Goal: Task Accomplishment & Management: Complete application form

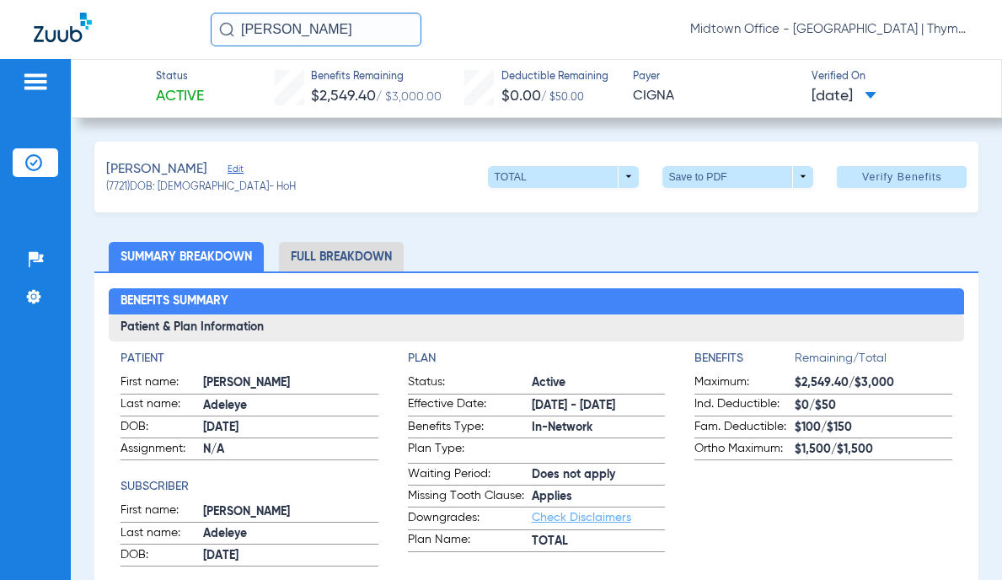
click at [37, 76] on img at bounding box center [35, 82] width 27 height 20
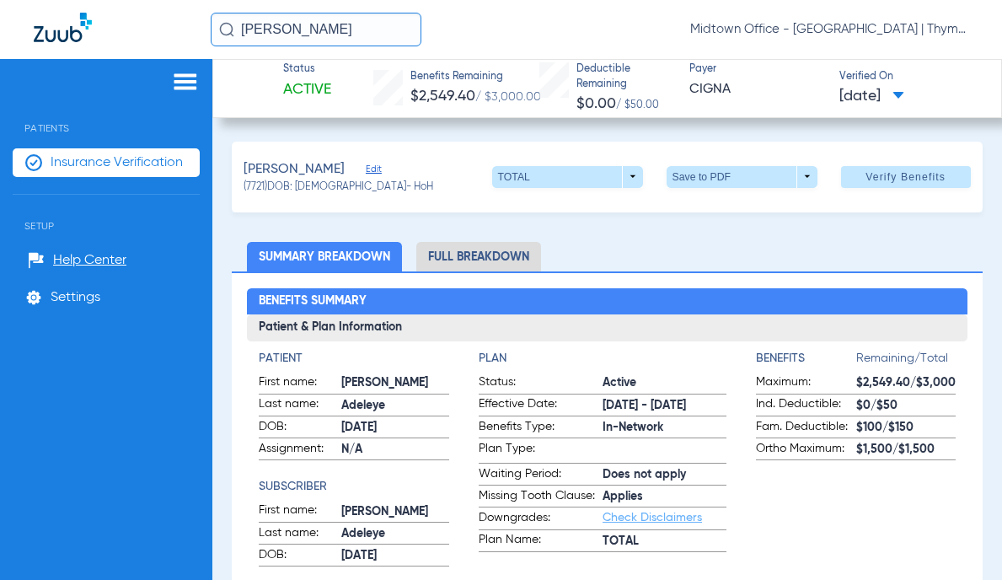
click at [110, 160] on span "Insurance Verification" at bounding box center [117, 162] width 132 height 17
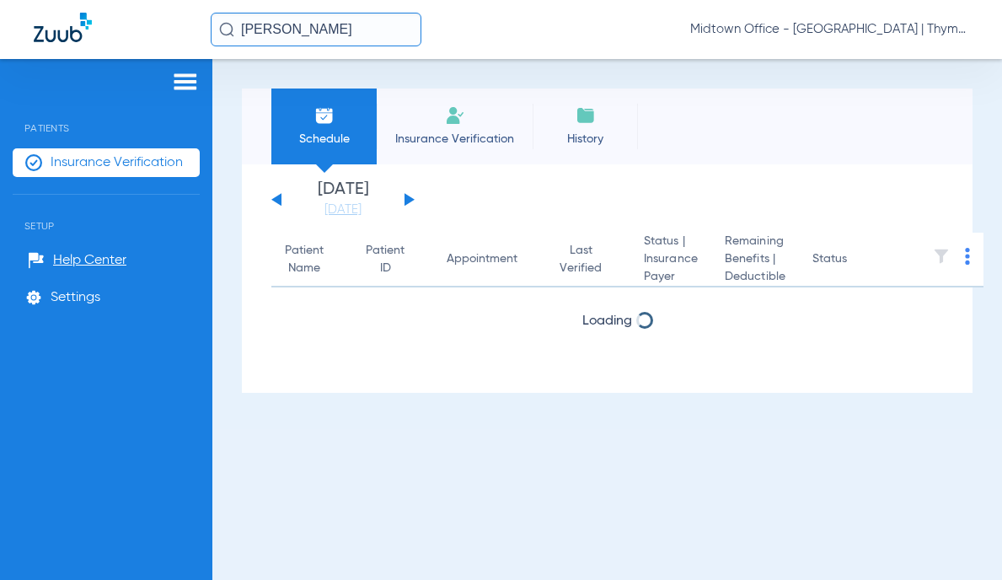
click at [443, 138] on span "Insurance Verification" at bounding box center [454, 139] width 131 height 17
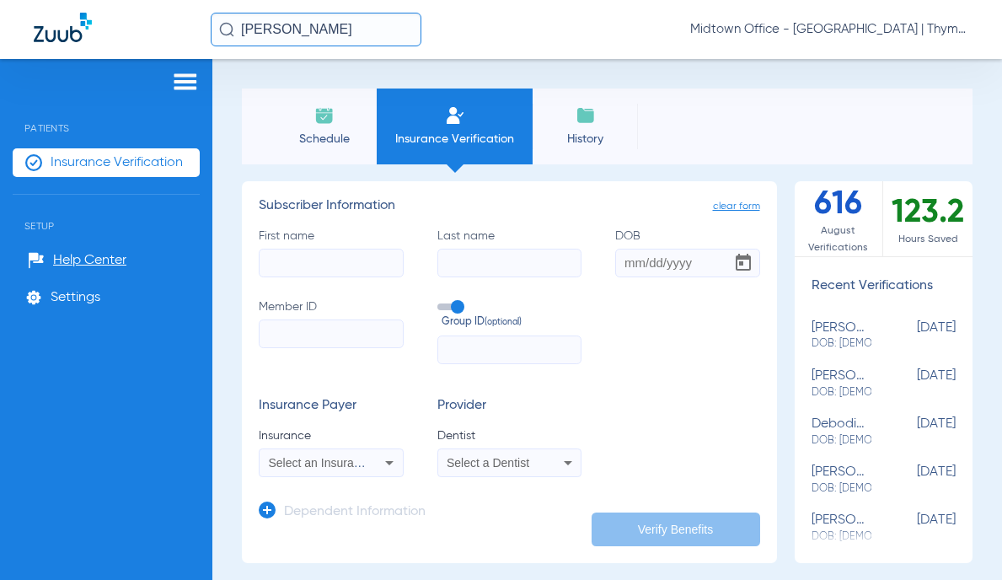
click at [342, 263] on input "First name" at bounding box center [331, 263] width 145 height 29
click at [318, 260] on input "First name Required" at bounding box center [331, 263] width 145 height 29
type input "[PERSON_NAME]"
type input "[DATE]"
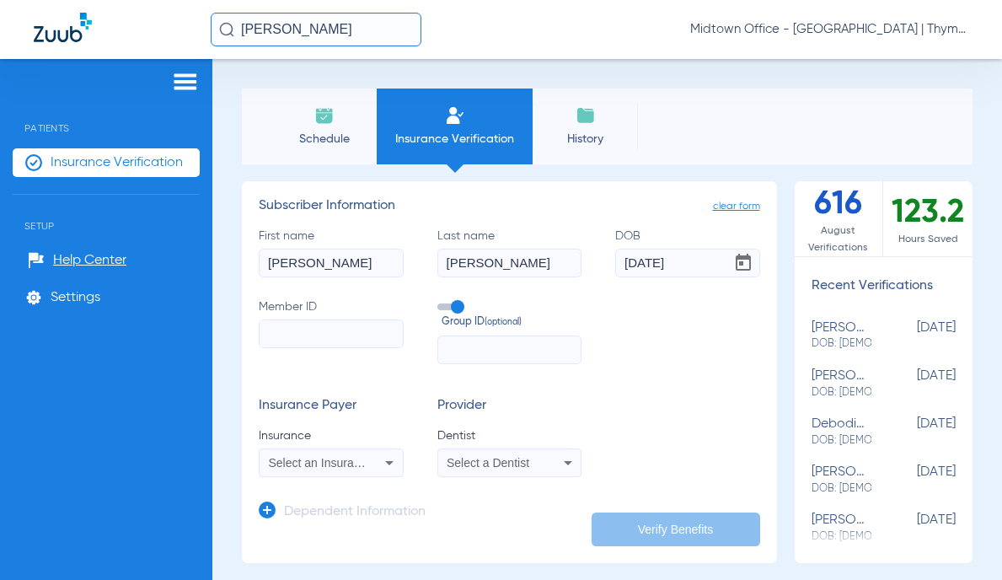
click at [304, 330] on input "Member ID" at bounding box center [331, 333] width 145 height 29
paste input "996885286"
type input "996885286"
click at [453, 310] on span at bounding box center [449, 306] width 25 height 7
click at [441, 301] on input "Group ID (optional)" at bounding box center [441, 301] width 0 height 0
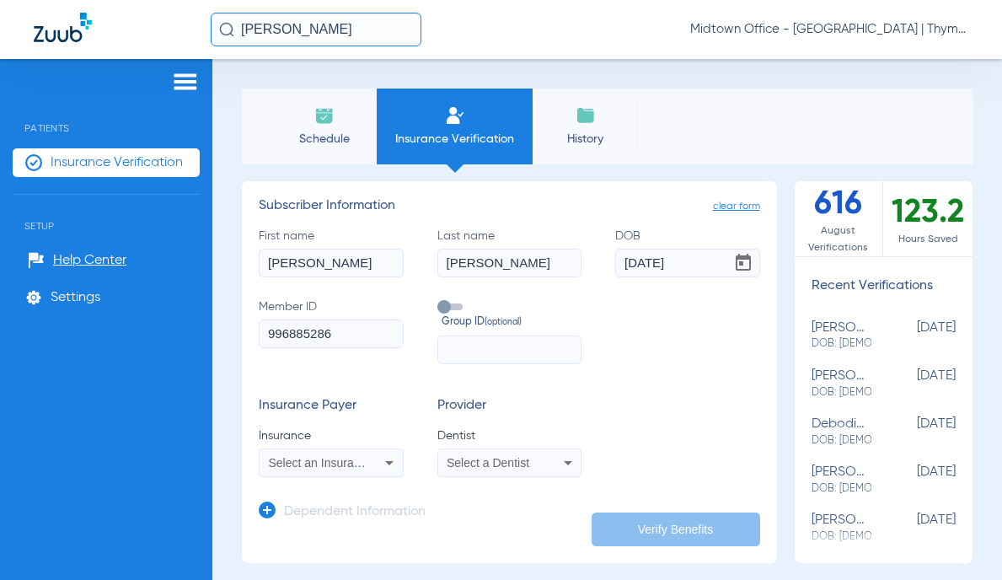
click at [308, 463] on span "Select an Insurance" at bounding box center [321, 462] width 104 height 13
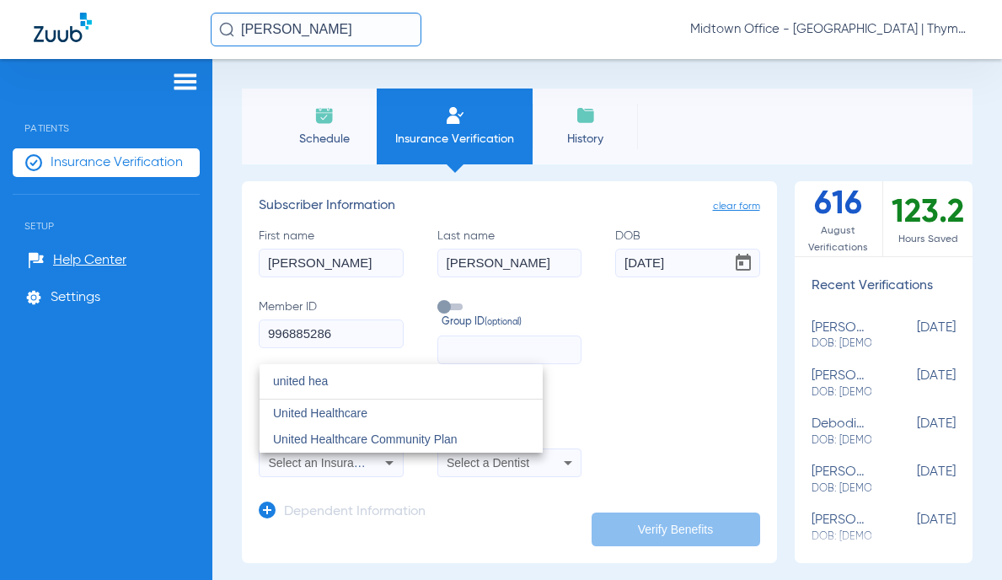
type input "united hea"
click at [372, 406] on mat-option "United Healthcare" at bounding box center [401, 412] width 283 height 27
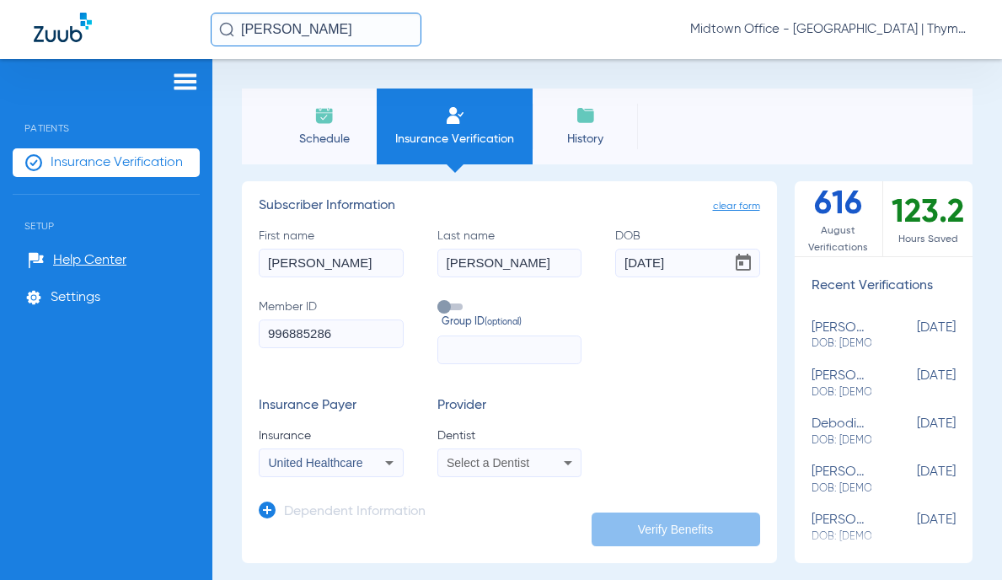
click at [513, 470] on div "Select a Dentist" at bounding box center [509, 463] width 143 height 20
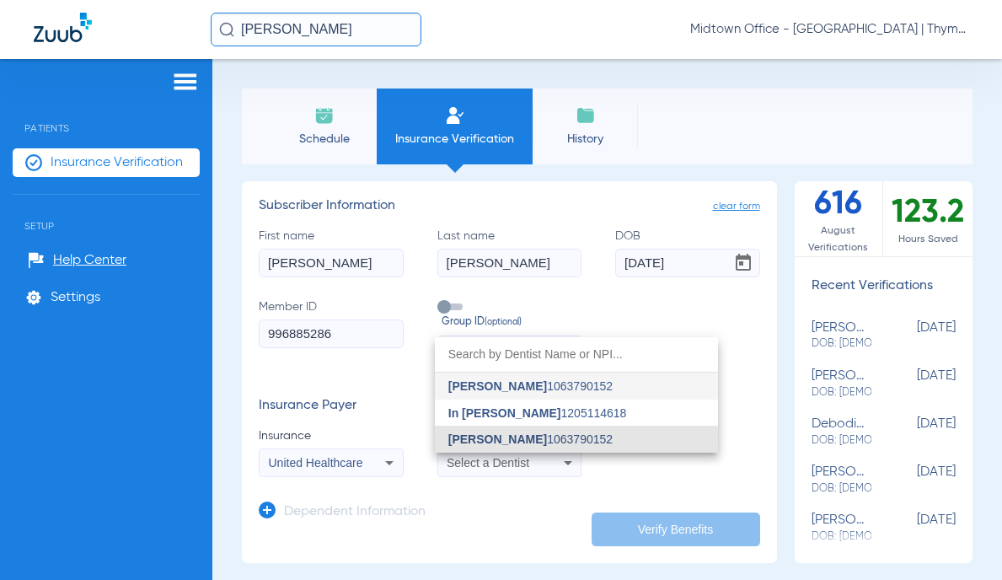
click at [515, 445] on span "[PERSON_NAME]" at bounding box center [497, 438] width 99 height 13
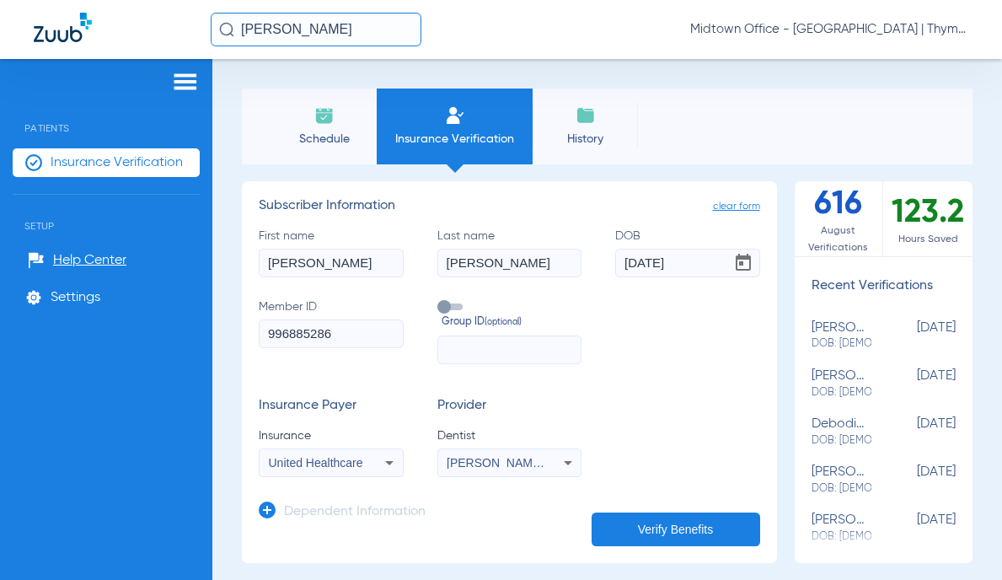
scroll to position [169, 0]
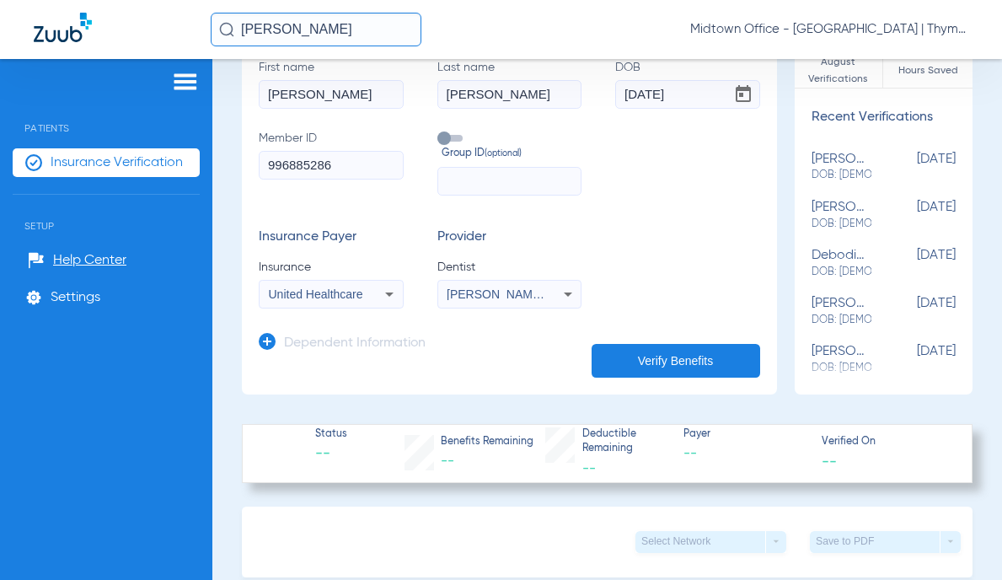
click at [267, 340] on icon at bounding box center [267, 341] width 17 height 17
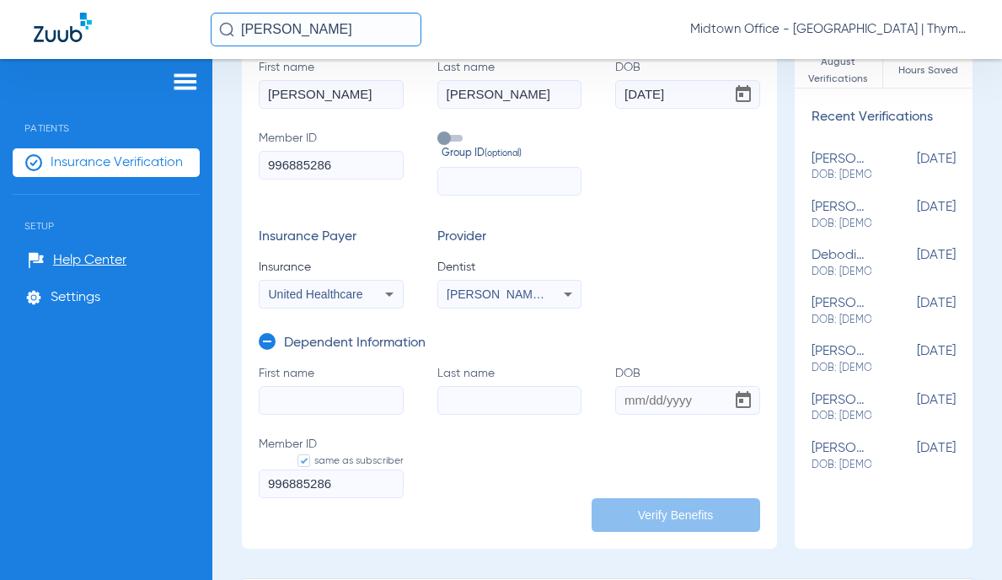
click at [977, 350] on div "Schedule Insurance Verification History Last Appt. Sync Time: [DATE] - 01:29 PM…" at bounding box center [607, 319] width 790 height 521
click at [315, 403] on input "First name" at bounding box center [331, 400] width 145 height 29
type input "deepa"
type input "[PERSON_NAME]"
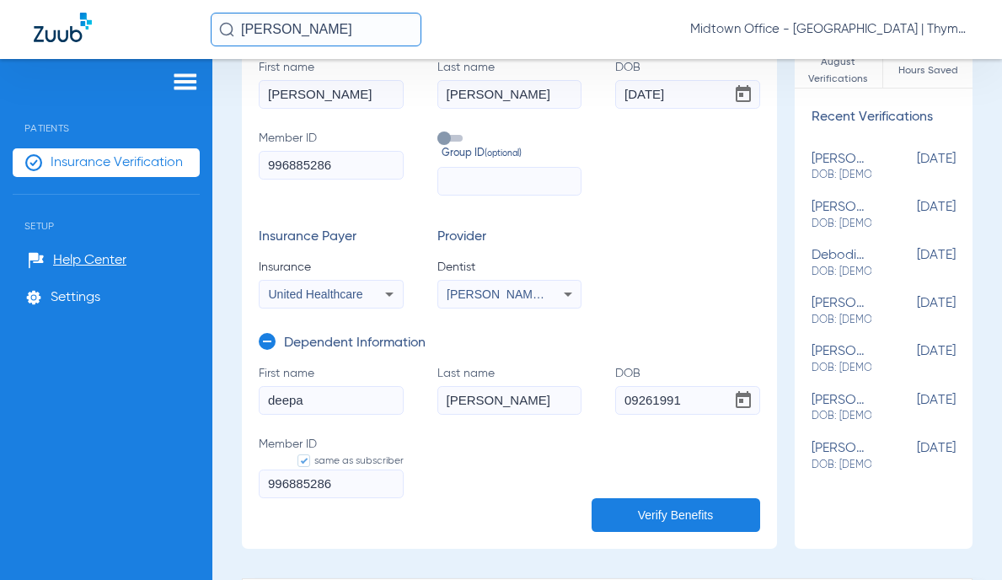
type input "[DATE]"
click at [620, 512] on button "Verify Benefits" at bounding box center [676, 515] width 169 height 34
click at [641, 508] on button "Verify Benefits" at bounding box center [676, 515] width 169 height 34
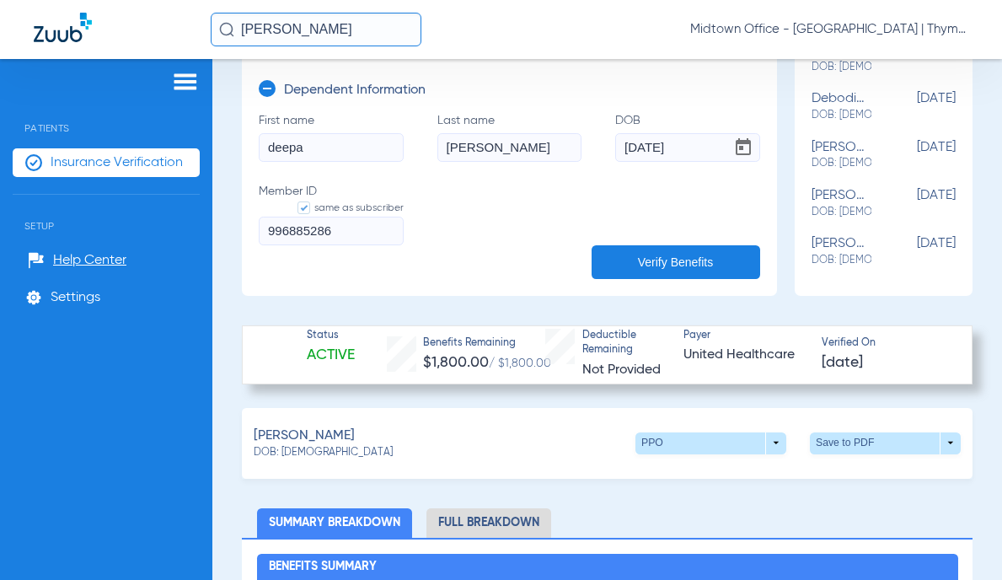
scroll to position [506, 0]
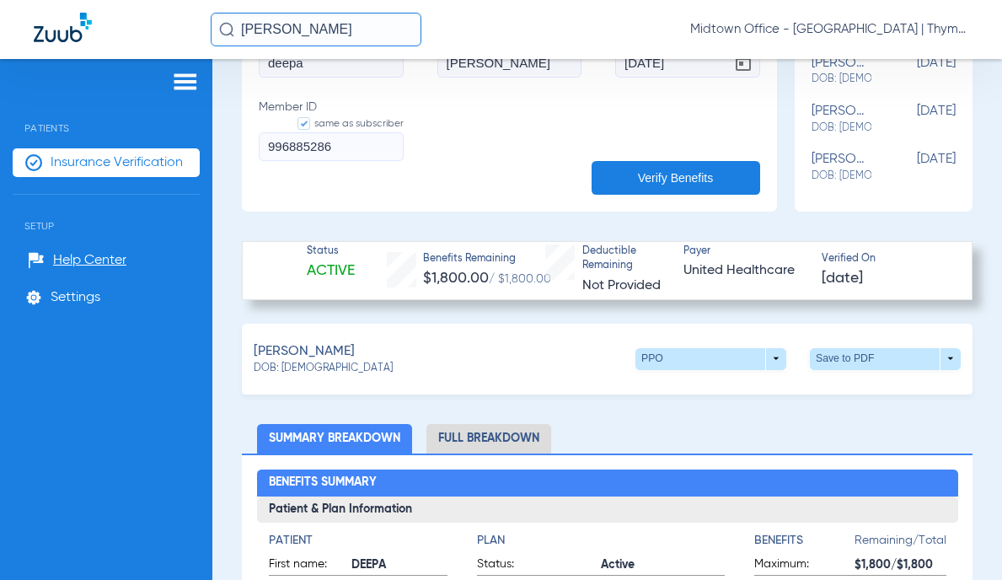
click at [767, 356] on span at bounding box center [710, 359] width 151 height 22
click at [515, 437] on div at bounding box center [501, 290] width 1002 height 580
click at [492, 442] on li "Full Breakdown" at bounding box center [488, 438] width 125 height 29
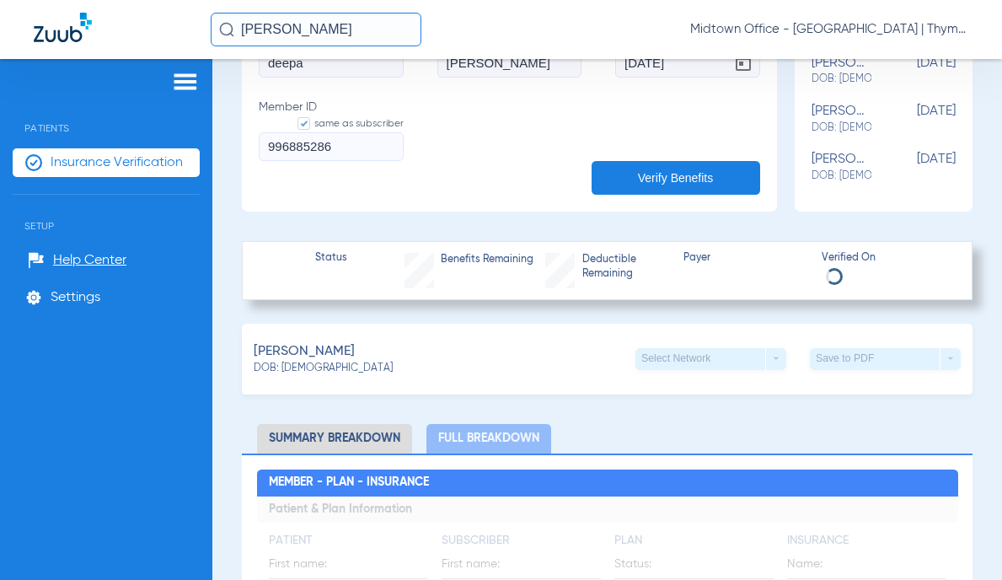
scroll to position [674, 0]
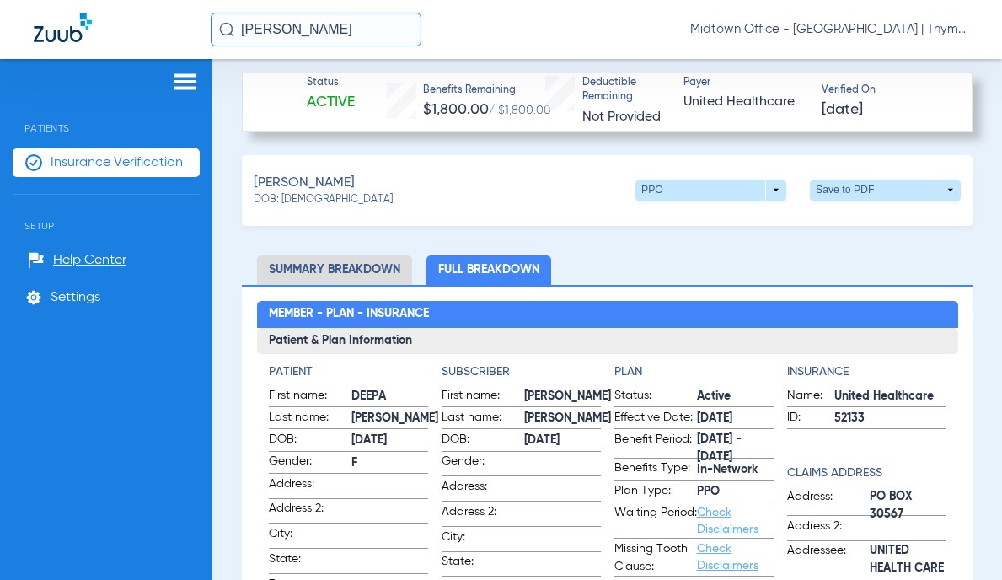
click at [907, 194] on span at bounding box center [885, 190] width 151 height 22
click at [756, 219] on span "Save to PDF" at bounding box center [746, 222] width 67 height 12
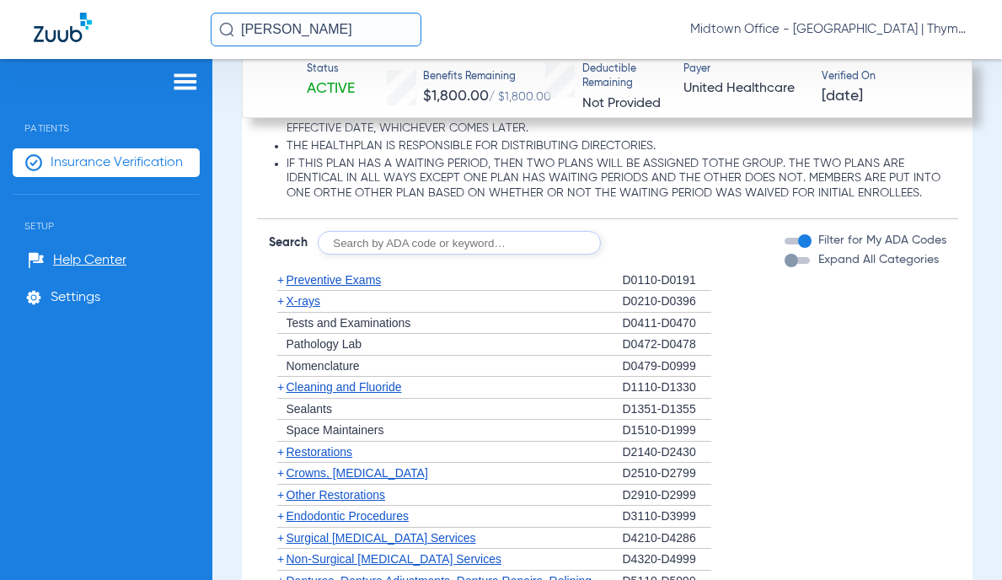
scroll to position [2781, 0]
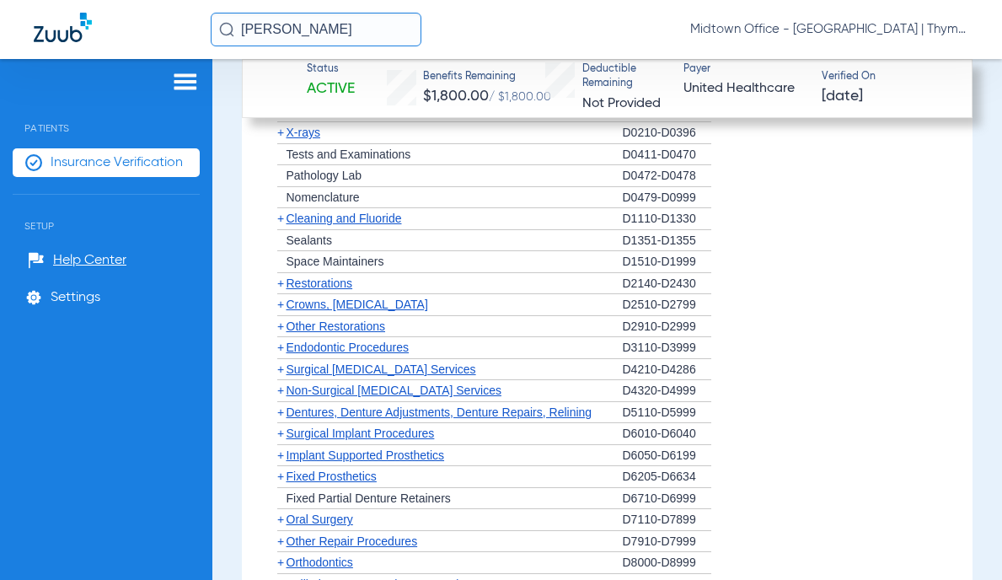
click at [371, 397] on span "Non-Surgical [MEDICAL_DATA] Services" at bounding box center [394, 389] width 215 height 13
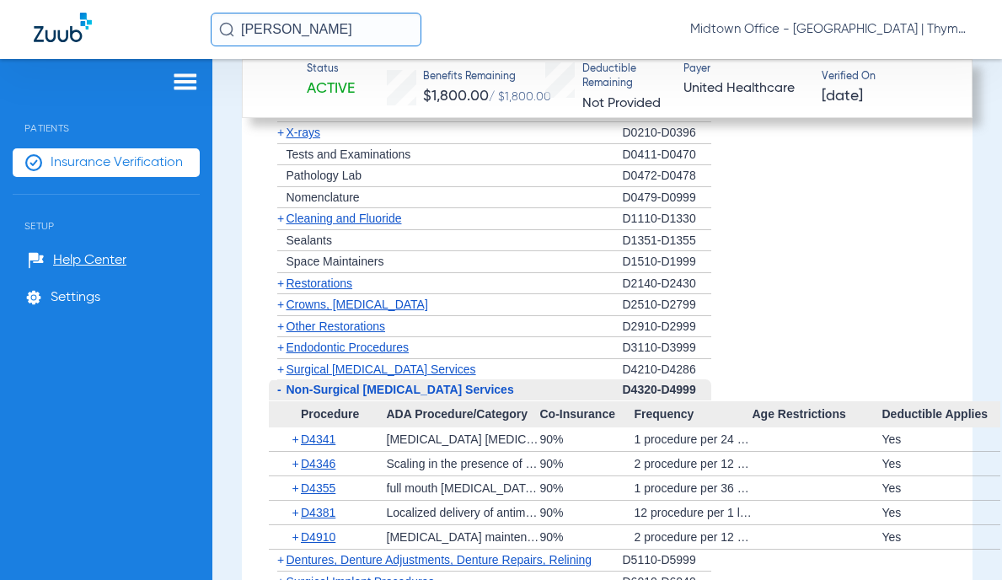
scroll to position [2865, 0]
